Goal: Task Accomplishment & Management: Complete application form

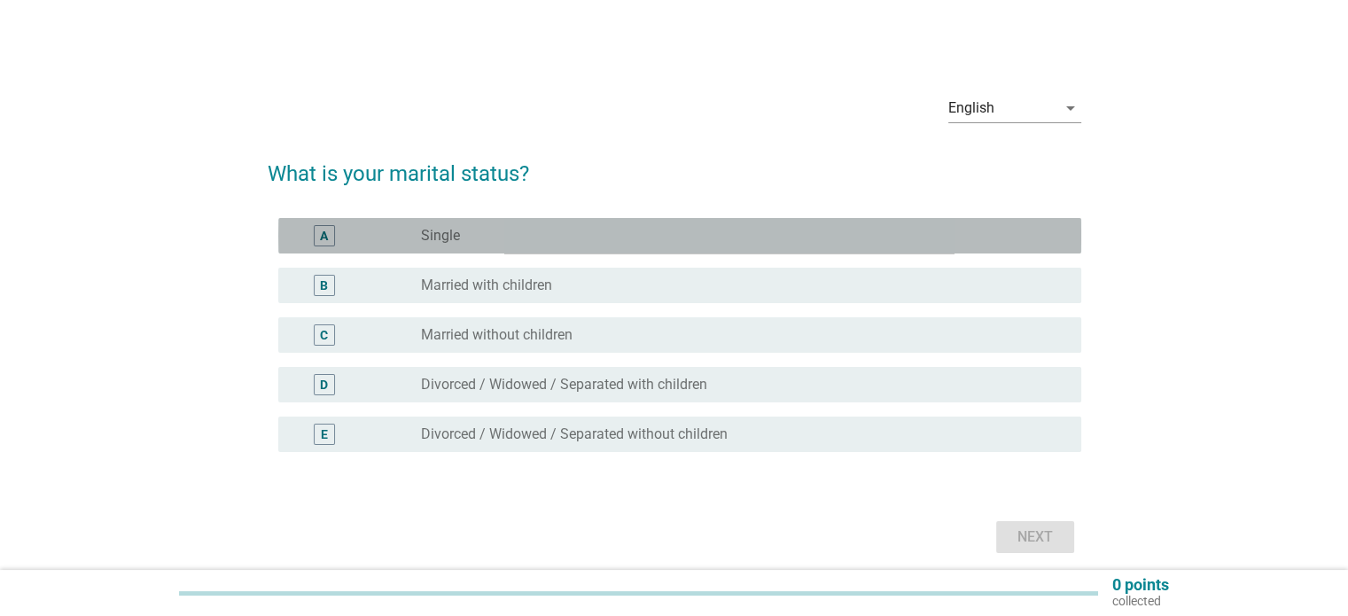
click at [486, 243] on div "radio_button_unchecked Single" at bounding box center [736, 236] width 631 height 18
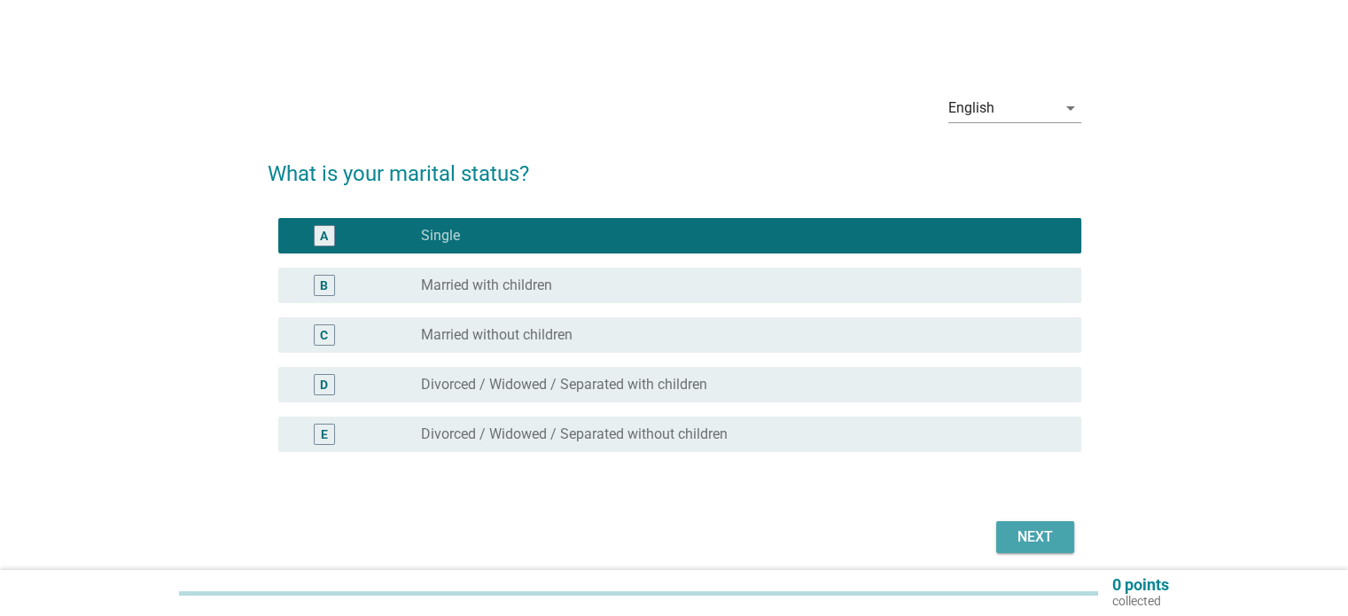
click at [1031, 530] on div "Next" at bounding box center [1035, 537] width 50 height 21
